Goal: Task Accomplishment & Management: Complete application form

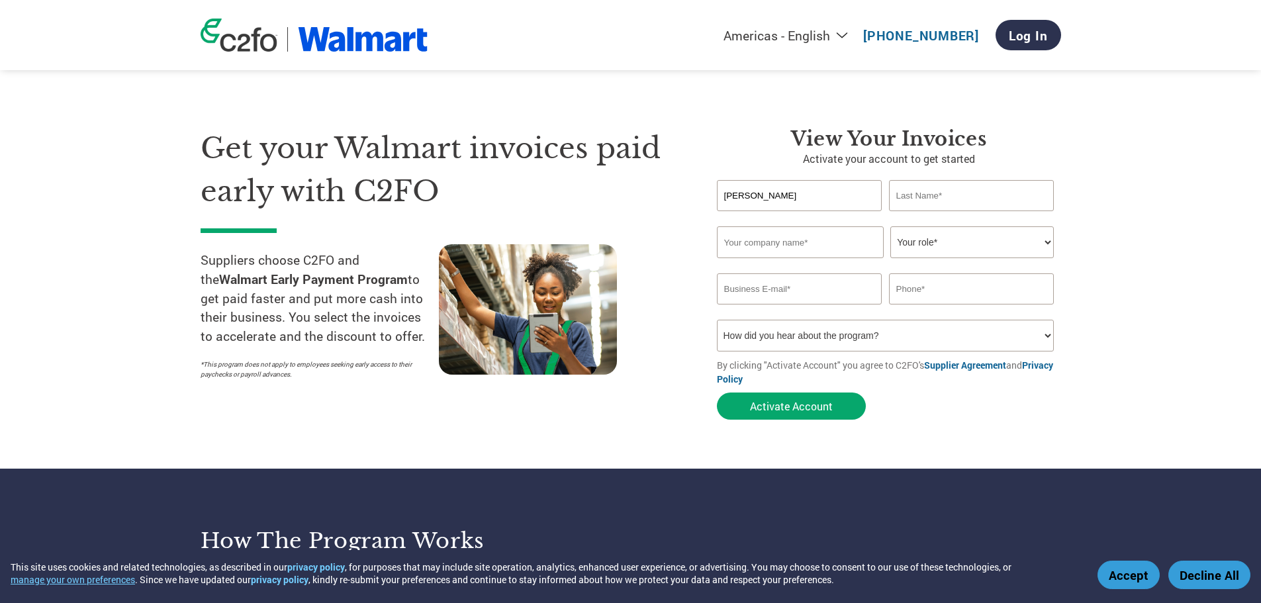
type input "[PERSON_NAME]"
click at [797, 249] on input "text" at bounding box center [800, 242] width 167 height 32
paste input "Frunatural S De Rl De Cv"
type input "Frunatural S De Rl De Cv"
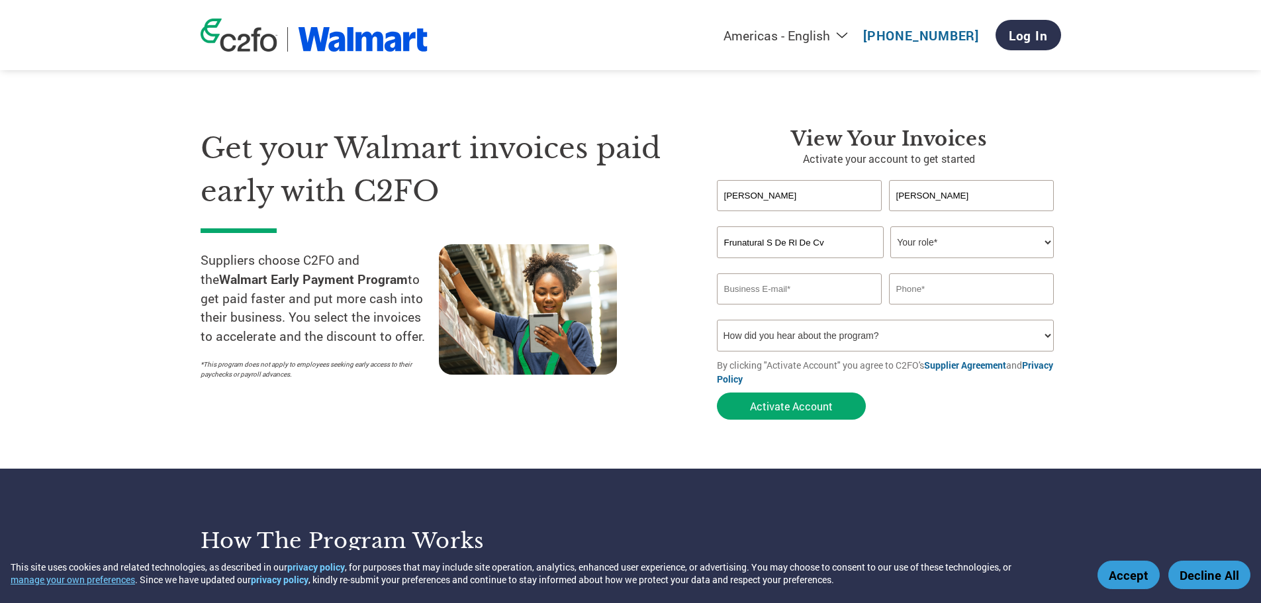
click at [1000, 246] on select "Your role* CFO Controller Credit Manager Finance Director Treasurer CEO Preside…" at bounding box center [971, 242] width 163 height 32
select select "CREDIT_MANAGER"
click at [890, 226] on select "Your role* CFO Controller Credit Manager Finance Director Treasurer CEO Preside…" at bounding box center [971, 242] width 163 height 32
click at [796, 270] on div "Invalid company name or company name is too long" at bounding box center [889, 265] width 344 height 15
click at [790, 281] on input "email" at bounding box center [799, 288] width 165 height 31
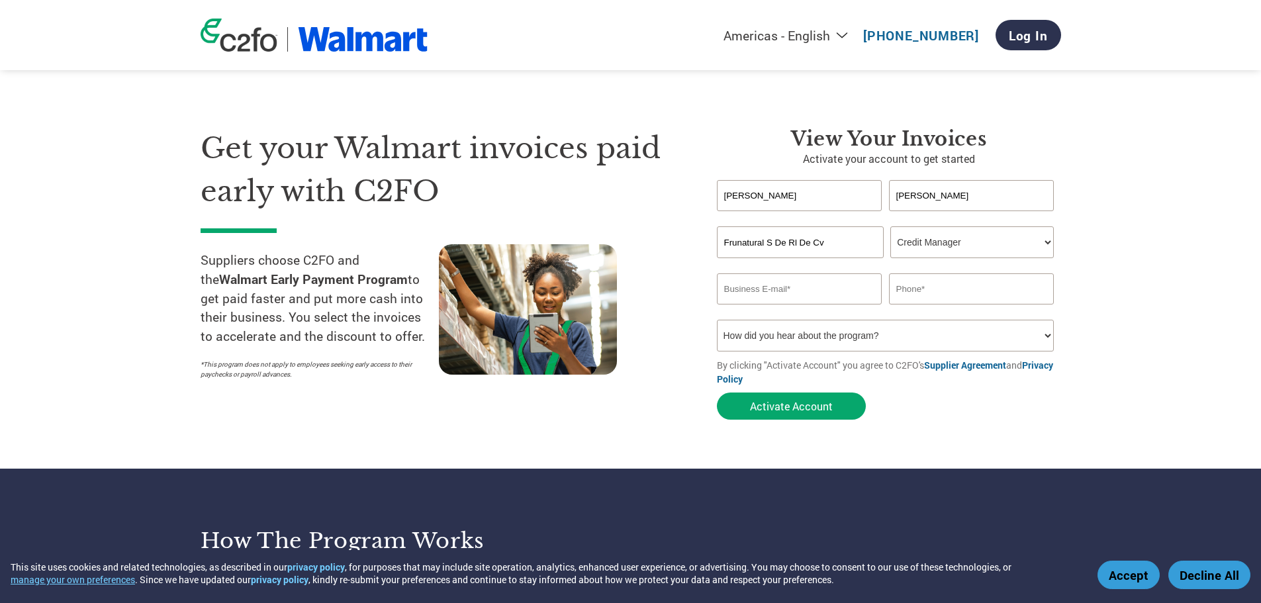
click at [933, 293] on input "text" at bounding box center [971, 288] width 165 height 31
click at [757, 329] on select "How did you hear about the program? Received a letter Email Social Media Online…" at bounding box center [886, 336] width 338 height 32
select select "Other"
click at [717, 320] on select "How did you hear about the program? Received a letter Email Social Media Online…" at bounding box center [886, 336] width 338 height 32
click at [907, 296] on input "text" at bounding box center [971, 288] width 165 height 31
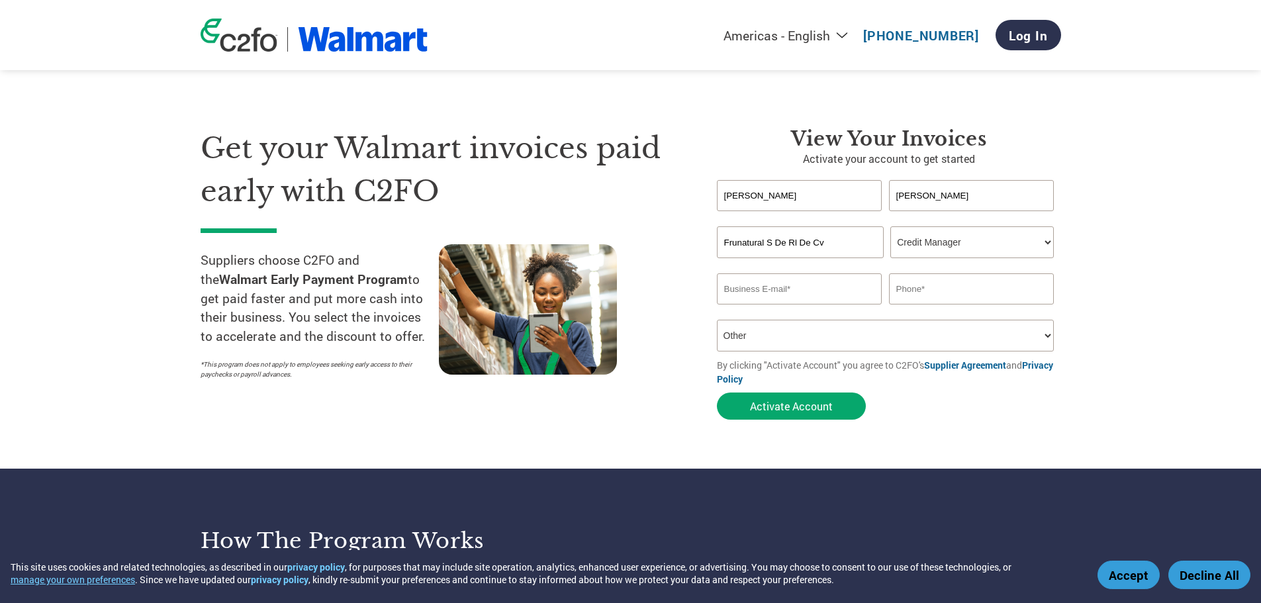
paste input "[PHONE_NUMBER]"
click at [921, 283] on input "[PHONE_NUMBER]" at bounding box center [971, 288] width 165 height 31
type input "[PHONE_NUMBER]"
click at [798, 269] on div "Invalid company name or company name is too long" at bounding box center [889, 265] width 344 height 15
click at [797, 289] on input "email" at bounding box center [799, 288] width 165 height 31
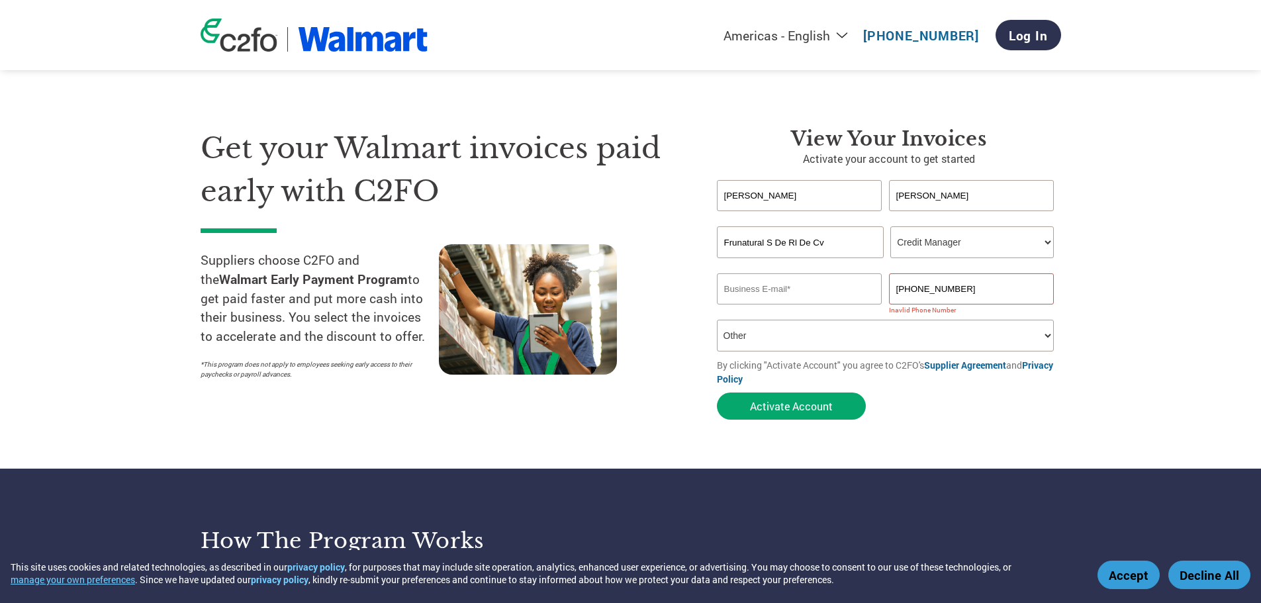
paste input "[EMAIL_ADDRESS][DOMAIN_NAME]"
type input "[EMAIL_ADDRESS][DOMAIN_NAME]"
drag, startPoint x: 943, startPoint y: 289, endPoint x: 1004, endPoint y: 286, distance: 61.0
click at [943, 287] on input "[PHONE_NUMBER]" at bounding box center [971, 288] width 165 height 31
type input "[PHONE_NUMBER]"
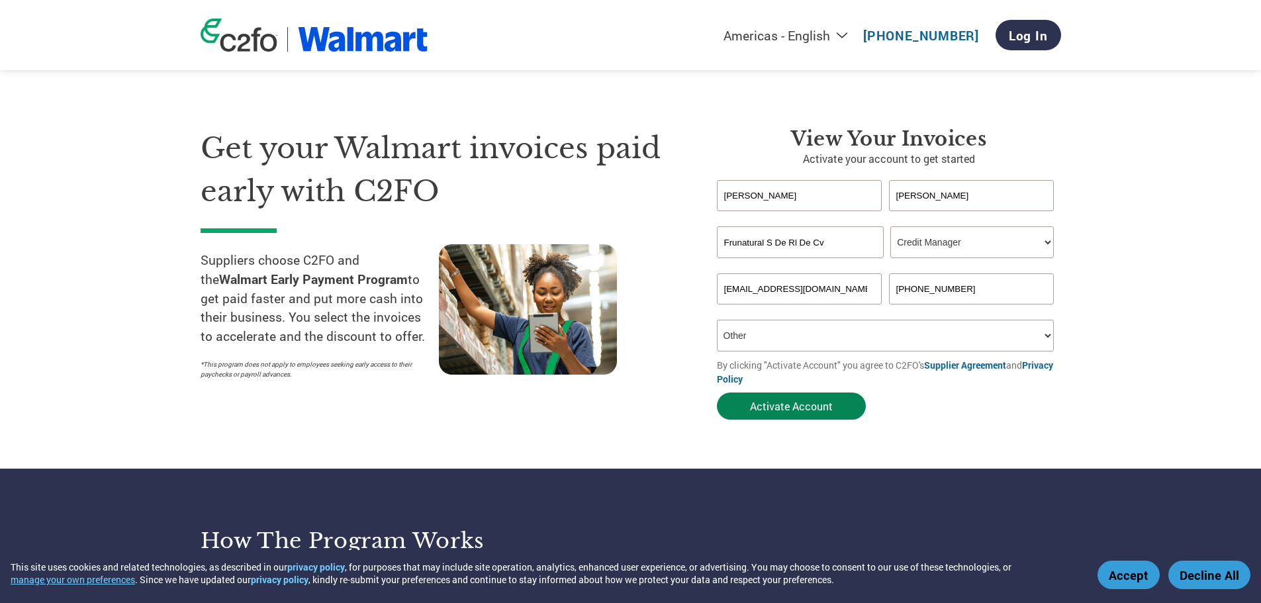
click at [767, 410] on button "Activate Account" at bounding box center [791, 406] width 149 height 27
